Goal: Task Accomplishment & Management: Manage account settings

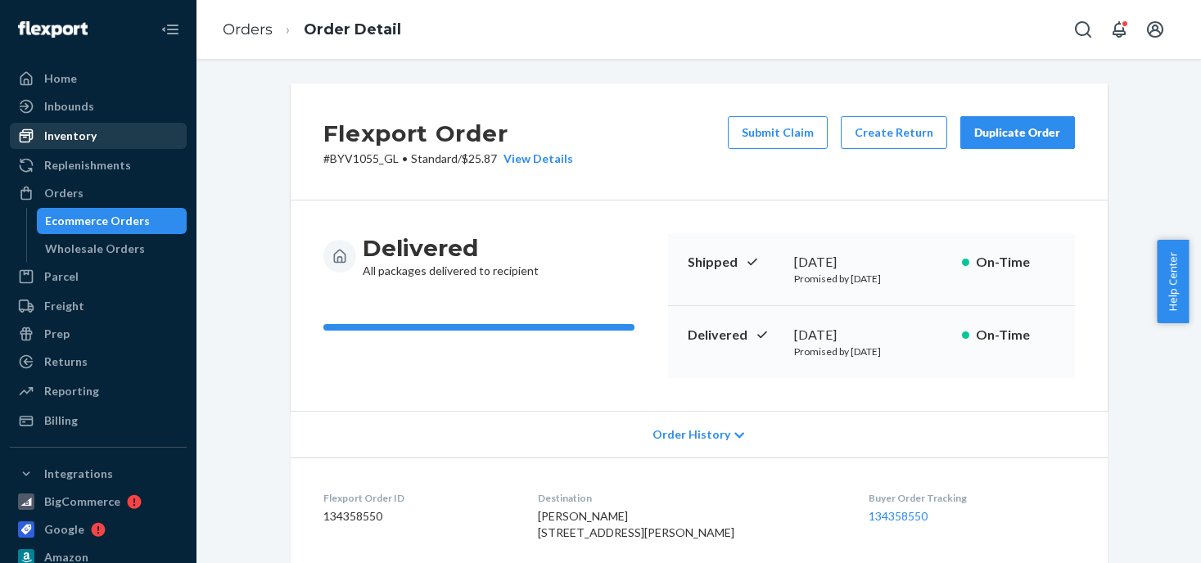
click at [76, 183] on div "Orders" at bounding box center [98, 193] width 174 height 23
click at [70, 137] on div "Inventory" at bounding box center [70, 136] width 52 height 16
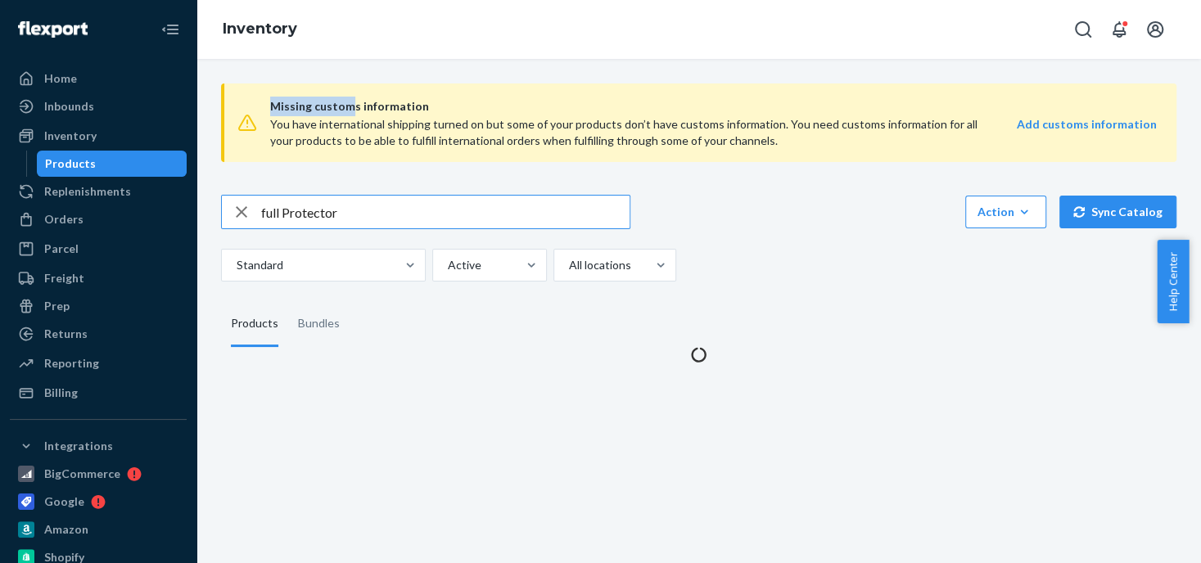
drag, startPoint x: 350, startPoint y: 109, endPoint x: 253, endPoint y: 102, distance: 97.7
click at [253, 102] on div "Missing customs information You have international shipping turned on but some …" at bounding box center [698, 122] width 955 height 79
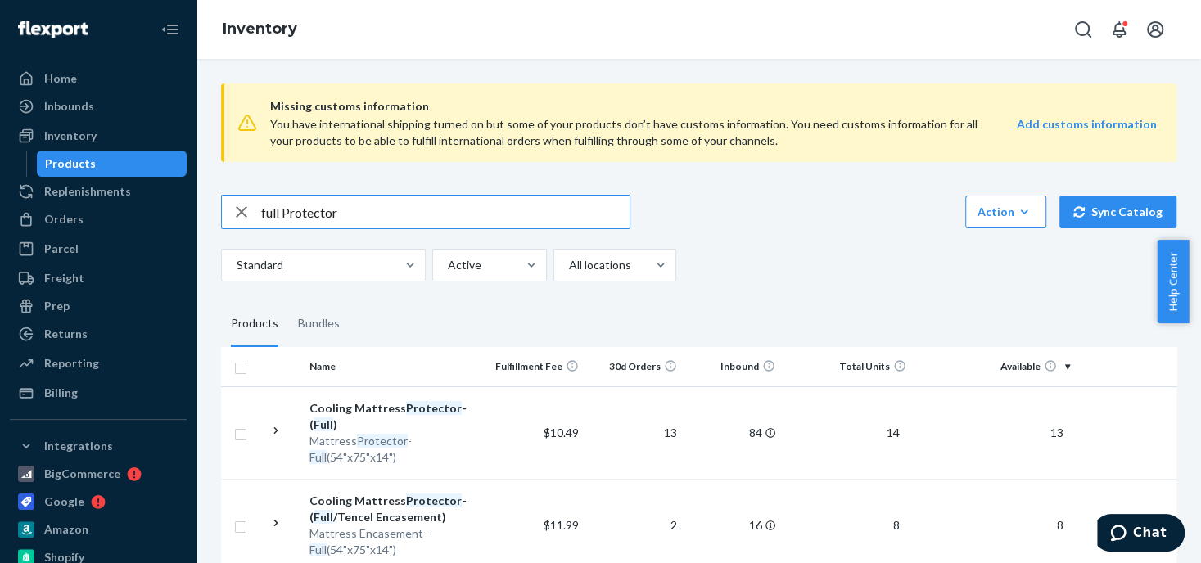
drag, startPoint x: 253, startPoint y: 102, endPoint x: 354, endPoint y: 208, distance: 146.5
click at [354, 208] on input "full Protector" at bounding box center [445, 212] width 368 height 33
drag, startPoint x: 280, startPoint y: 212, endPoint x: 215, endPoint y: 204, distance: 65.2
type input "queen Protector"
